Goal: Transaction & Acquisition: Purchase product/service

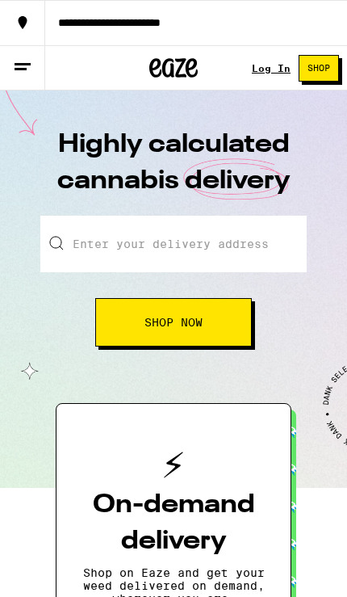
click at [208, 330] on button "Shop Now" at bounding box center [173, 322] width 157 height 48
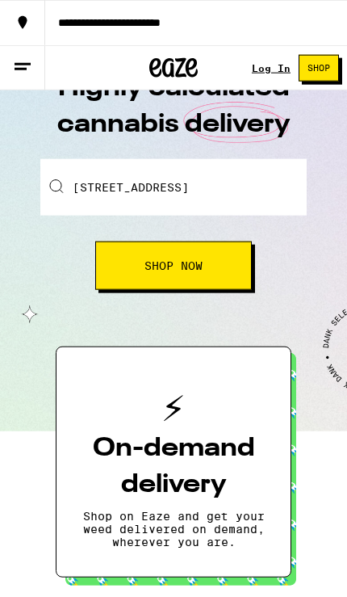
scroll to position [57, 0]
click at [198, 260] on span "Shop Now" at bounding box center [174, 265] width 58 height 11
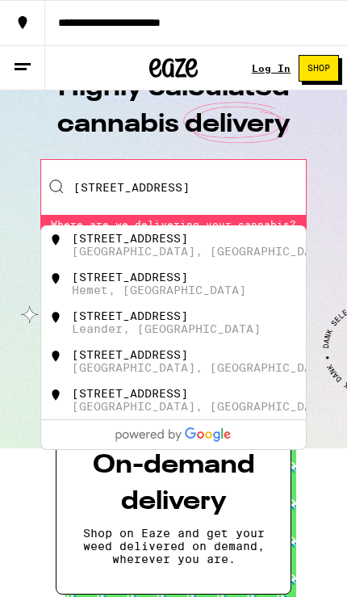
click at [166, 239] on div "[STREET_ADDRESS]" at bounding box center [130, 238] width 116 height 13
type input "[STREET_ADDRESS]"
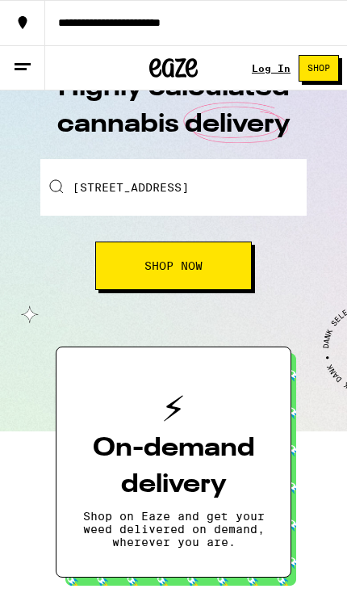
scroll to position [57, 0]
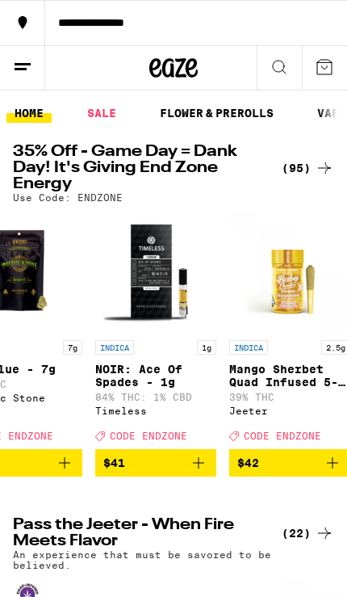
scroll to position [0, 10648]
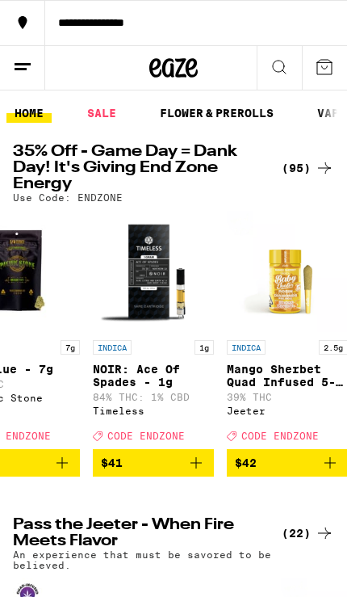
click at [195, 473] on icon "Add to bag" at bounding box center [196, 462] width 19 height 19
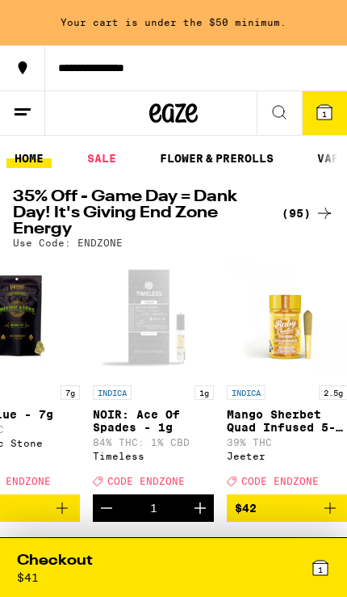
click at [200, 514] on icon "Increment" at bounding box center [200, 507] width 11 height 11
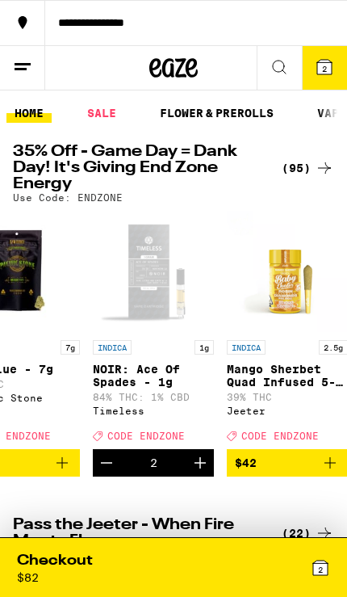
click at [207, 473] on icon "Increment" at bounding box center [200, 462] width 19 height 19
click at [103, 473] on icon "Decrement" at bounding box center [106, 462] width 19 height 19
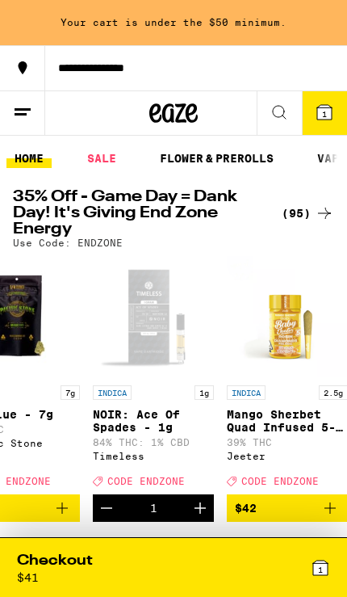
click at [107, 479] on div "INDICA 1g NOIR: Ace Of Spades - 1g 84% THC: 1% CBD Timeless Deal Created with S…" at bounding box center [153, 435] width 121 height 101
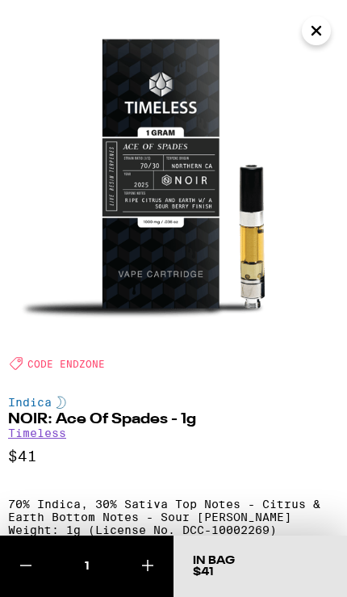
click at [104, 487] on div "Indica NOIR: Ace Of Spades - 1g Timeless $41 70% Indica, 30% Sativa Top Notes -…" at bounding box center [173, 588] width 331 height 384
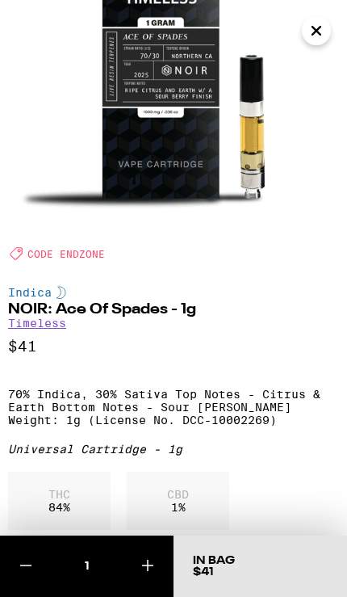
scroll to position [111, 0]
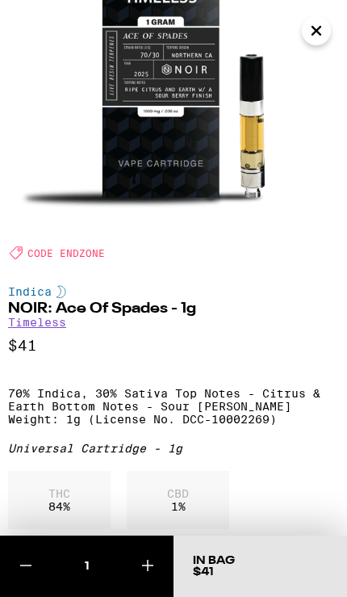
click at [28, 569] on icon at bounding box center [25, 565] width 19 height 19
click at [27, 595] on p "An experience that must be savored to be believed." at bounding box center [174, 605] width 322 height 21
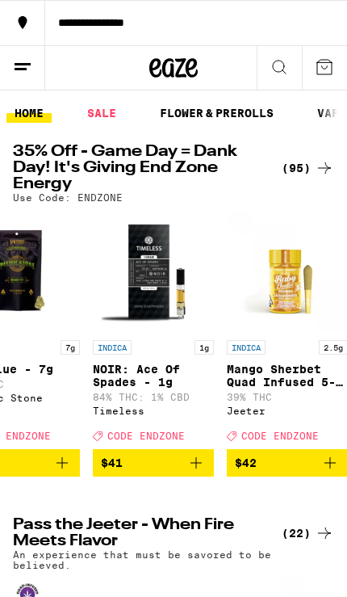
click at [19, 549] on h2 "Pass the Jeeter - When Fire Meets Flavor" at bounding box center [140, 533] width 254 height 32
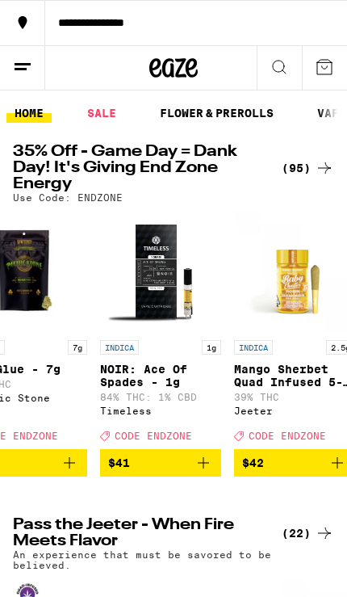
scroll to position [0, 10638]
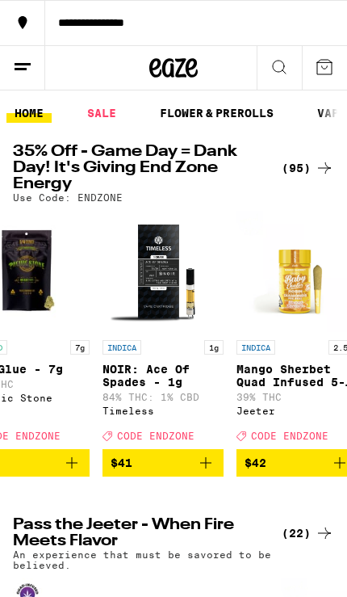
click at [206, 469] on icon "Add to bag" at bounding box center [205, 462] width 11 height 11
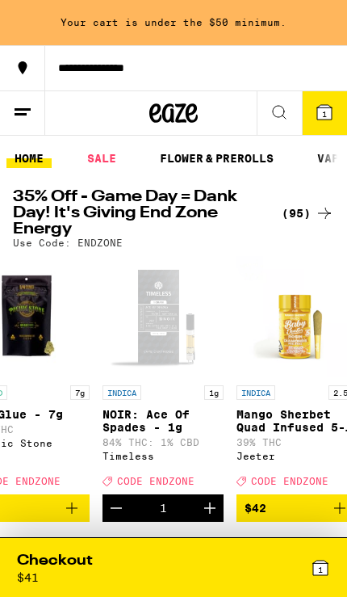
click at [208, 512] on button "Increment" at bounding box center [209, 507] width 27 height 27
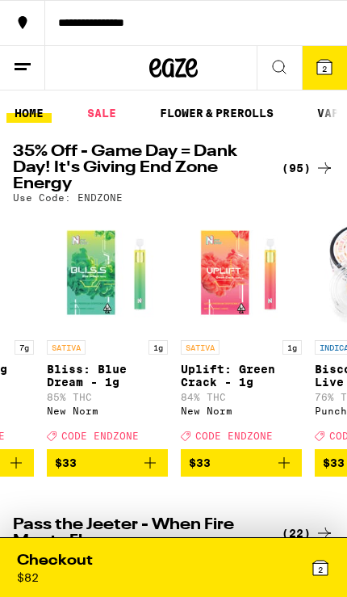
scroll to position [0, 8146]
click at [275, 473] on icon "Add to bag" at bounding box center [284, 462] width 19 height 19
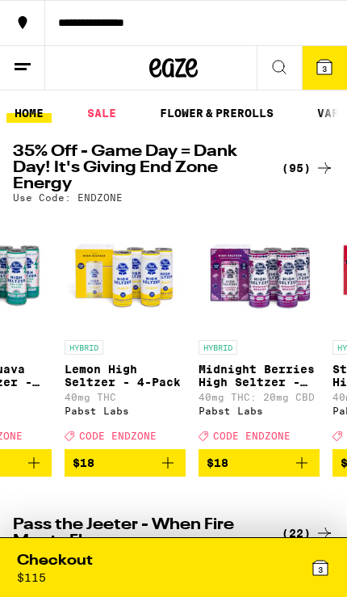
scroll to position [1, 2899]
click at [218, 577] on div "3" at bounding box center [252, 567] width 157 height 33
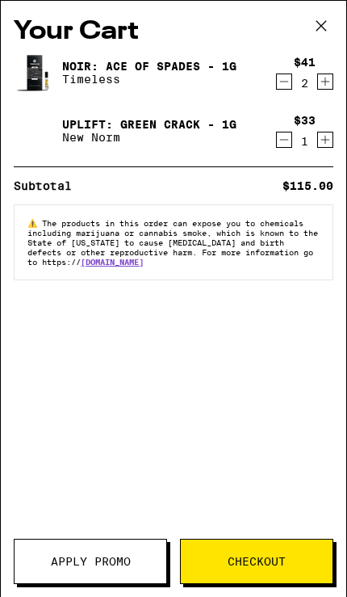
click at [107, 564] on span "Apply Promo" at bounding box center [91, 561] width 80 height 11
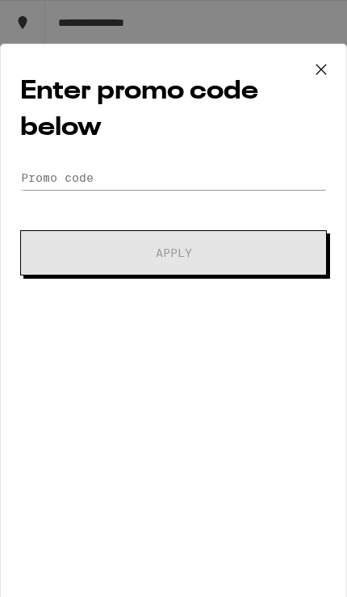
click at [160, 158] on div "Enter promo code below Promo Code Apply" at bounding box center [173, 327] width 347 height 567
click at [123, 171] on input "Promo Code" at bounding box center [173, 178] width 307 height 24
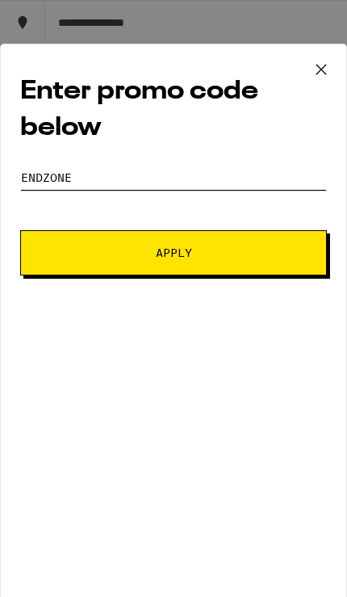
type input "Endzone"
click at [228, 259] on span "Apply" at bounding box center [173, 252] width 195 height 11
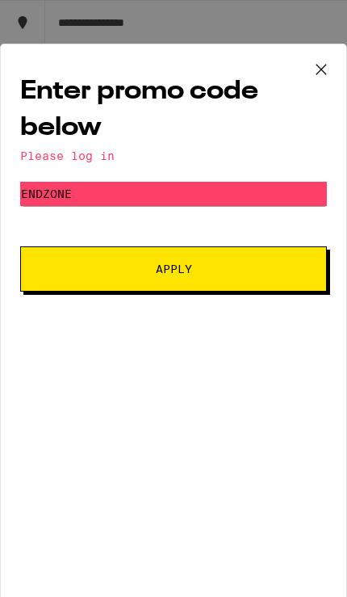
click at [342, 65] on button at bounding box center [321, 70] width 50 height 52
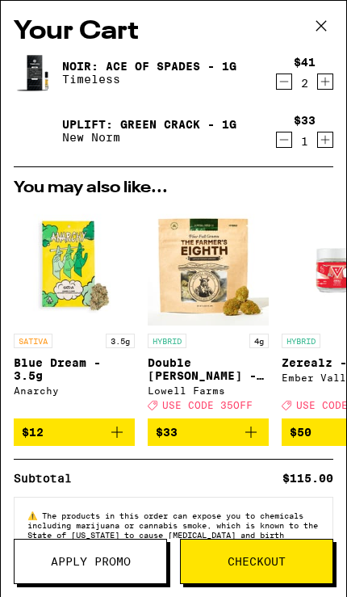
click at [321, 21] on icon at bounding box center [321, 26] width 24 height 24
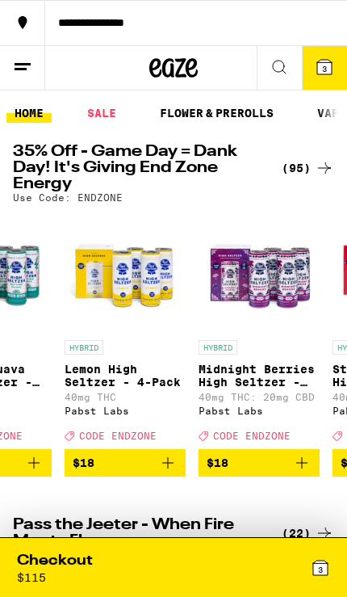
click at [21, 56] on button at bounding box center [22, 68] width 45 height 44
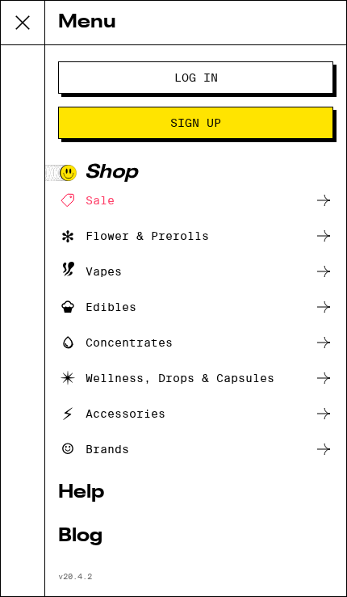
click at [235, 72] on span "Log In" at bounding box center [196, 77] width 145 height 11
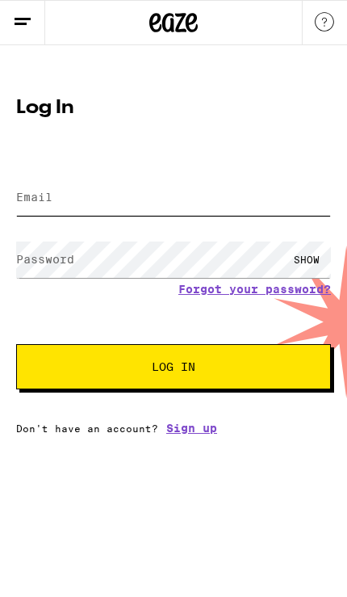
click at [146, 195] on input "Email" at bounding box center [173, 197] width 315 height 36
type input "moe1285@gmail.com"
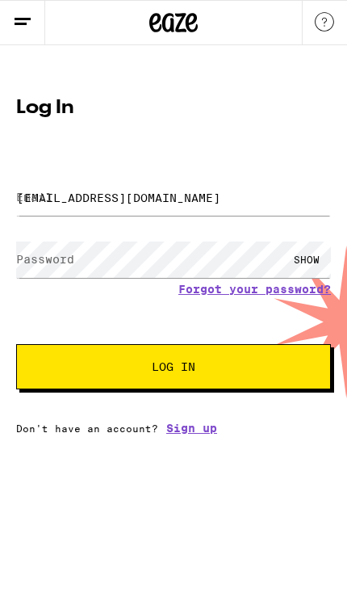
click at [174, 369] on button "Log In" at bounding box center [173, 366] width 315 height 45
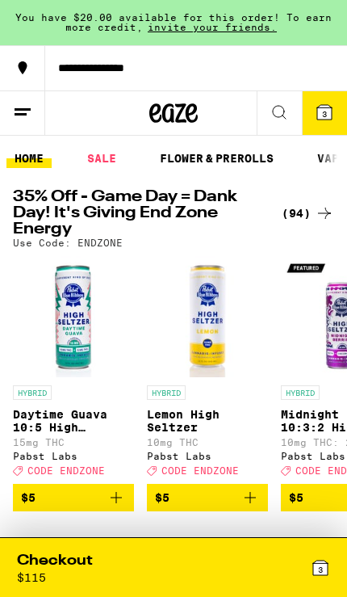
click at [242, 573] on div "3" at bounding box center [252, 567] width 157 height 33
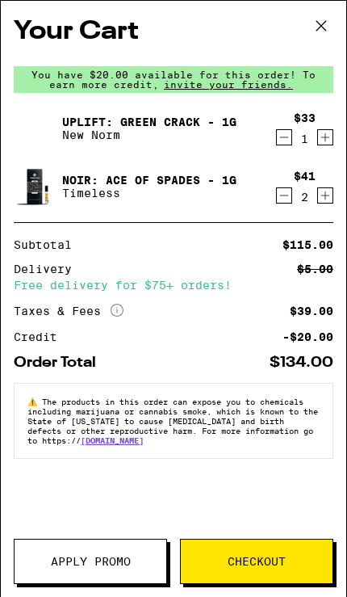
click at [122, 556] on span "Apply Promo" at bounding box center [91, 561] width 80 height 11
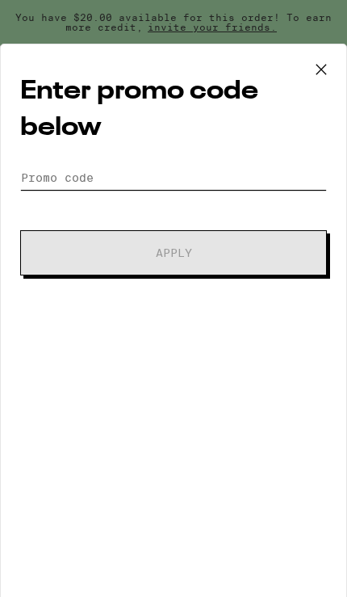
click at [67, 187] on input "Promo Code" at bounding box center [173, 178] width 307 height 24
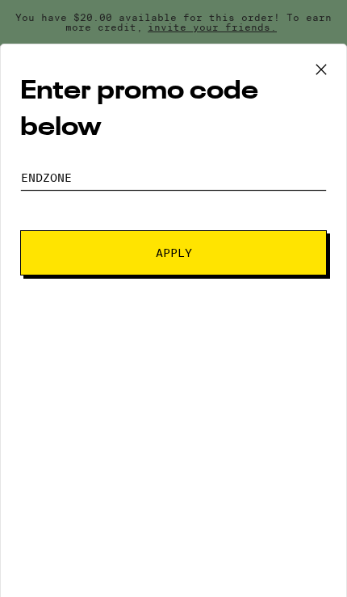
type input "Endzone"
click at [247, 256] on span "Apply" at bounding box center [173, 252] width 195 height 11
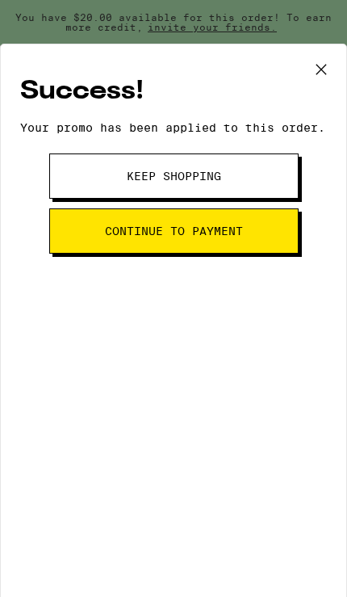
click at [207, 237] on span "Continue to payment" at bounding box center [174, 230] width 138 height 11
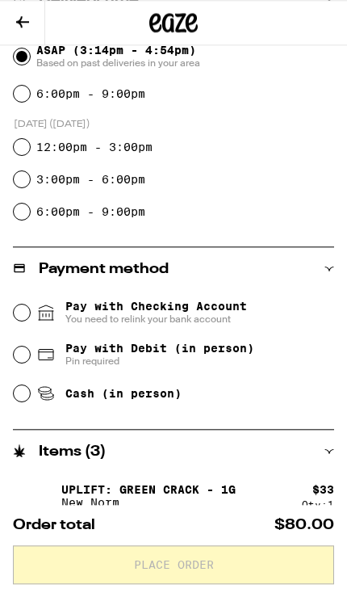
scroll to position [397, 0]
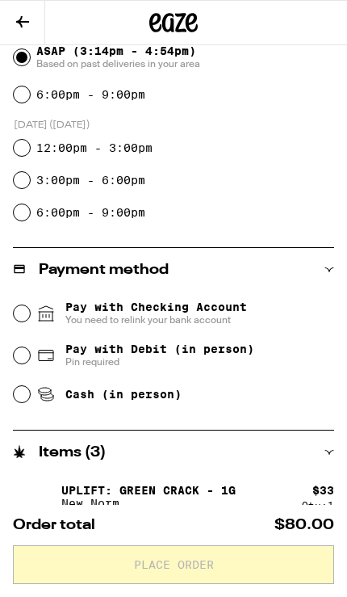
click at [11, 402] on div "**********" at bounding box center [173, 352] width 347 height 1211
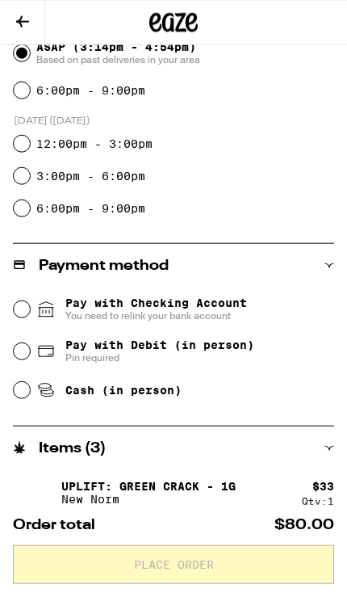
scroll to position [401, 0]
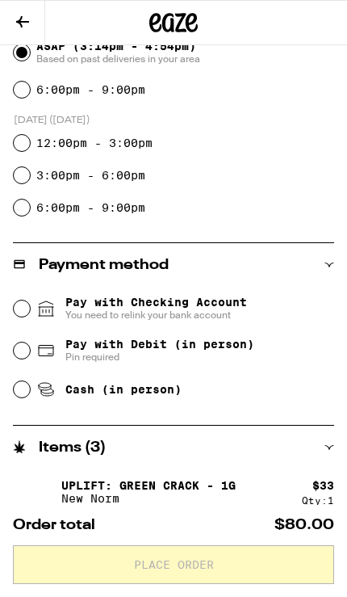
click at [22, 397] on input "Cash (in person)" at bounding box center [22, 389] width 16 height 16
radio input "true"
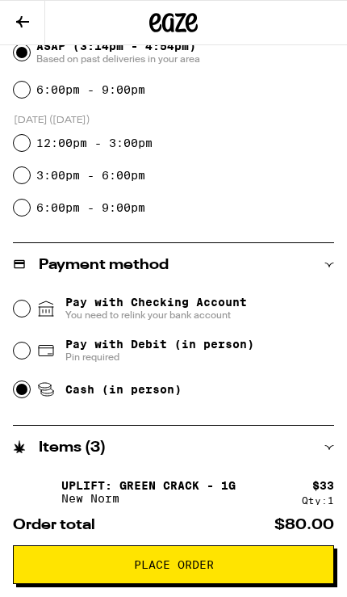
click at [215, 578] on button "Place Order" at bounding box center [174, 564] width 322 height 39
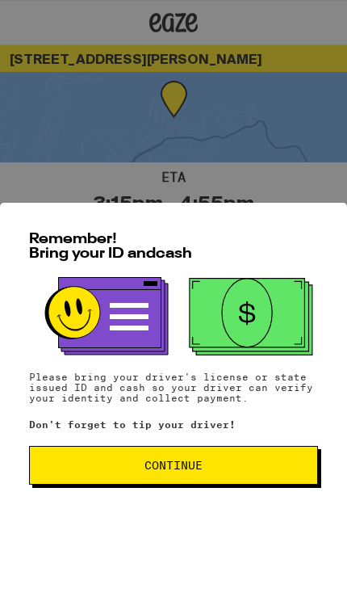
click at [205, 471] on span "Continue" at bounding box center [174, 465] width 262 height 11
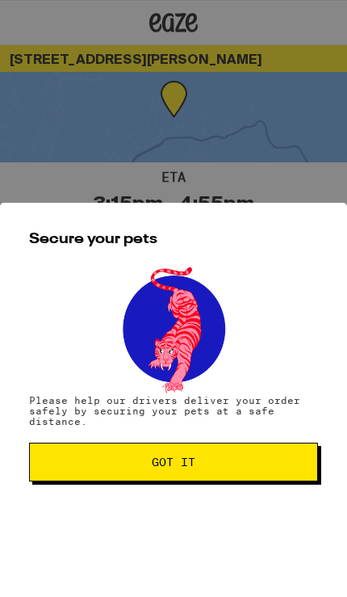
click at [179, 459] on button "Got it" at bounding box center [173, 462] width 289 height 39
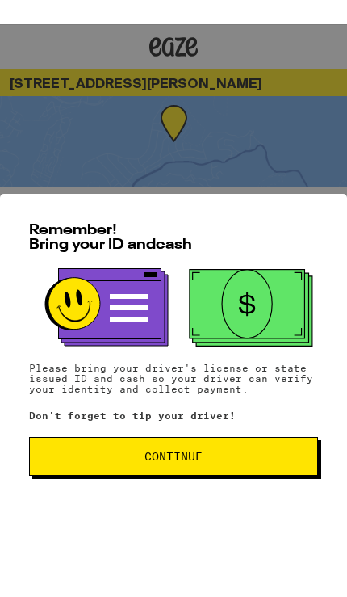
click at [210, 438] on span "Continue" at bounding box center [174, 432] width 262 height 11
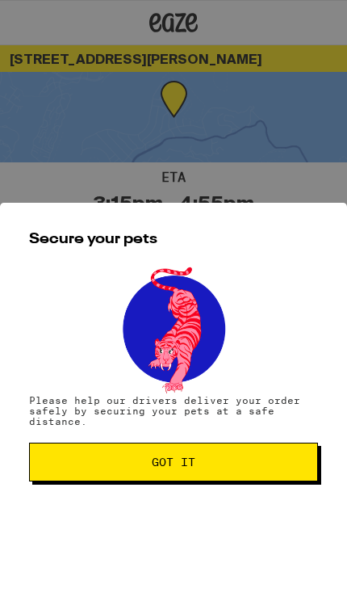
click at [188, 481] on button "Got it" at bounding box center [173, 462] width 289 height 39
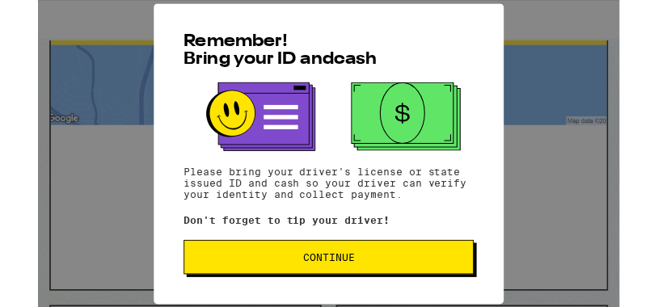
scroll to position [48, 0]
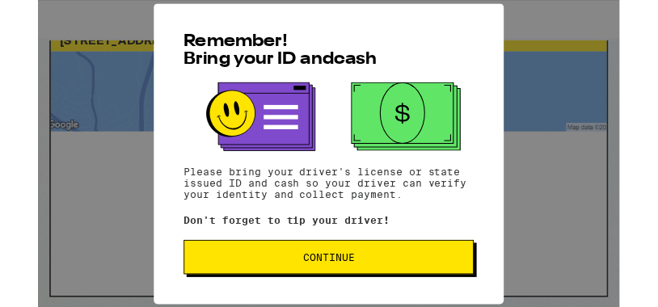
click at [326, 293] on span "Continue" at bounding box center [329, 290] width 58 height 11
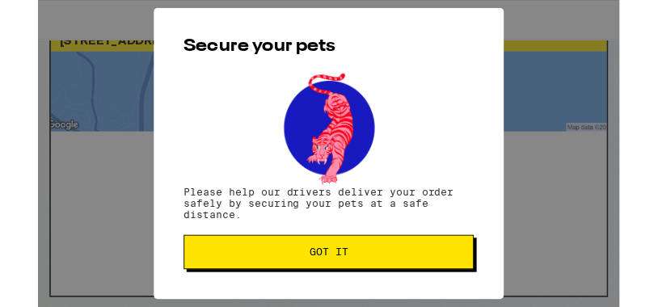
click at [347, 305] on button "Got it" at bounding box center [329, 285] width 328 height 39
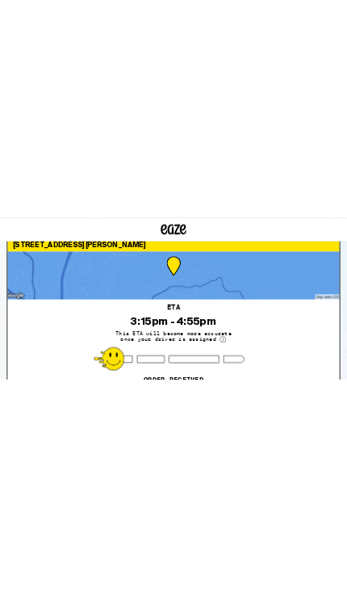
scroll to position [0, 0]
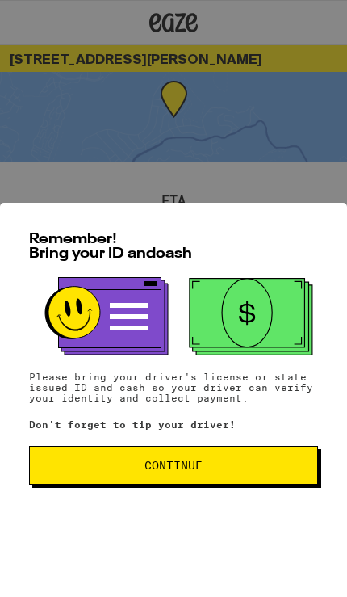
click at [221, 483] on button "Continue" at bounding box center [173, 465] width 289 height 39
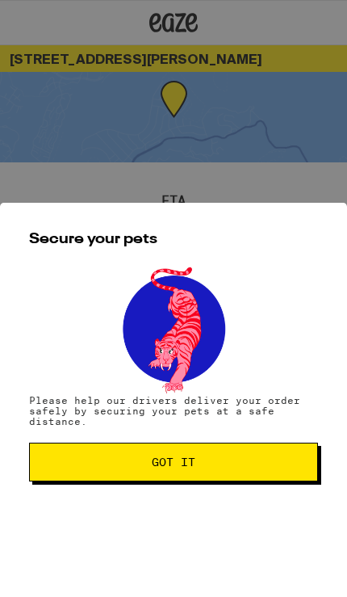
click at [223, 480] on button "Got it" at bounding box center [173, 462] width 289 height 39
